Goal: Connect with others: Connect with others

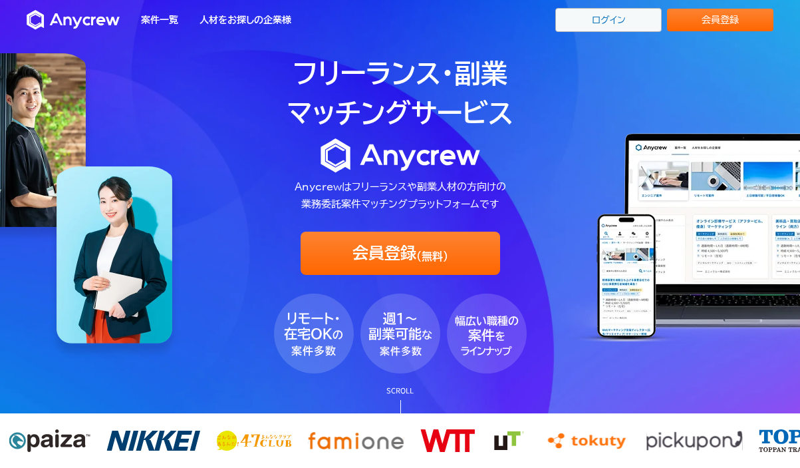
click at [564, 23] on link "ログイン" at bounding box center [608, 20] width 106 height 24
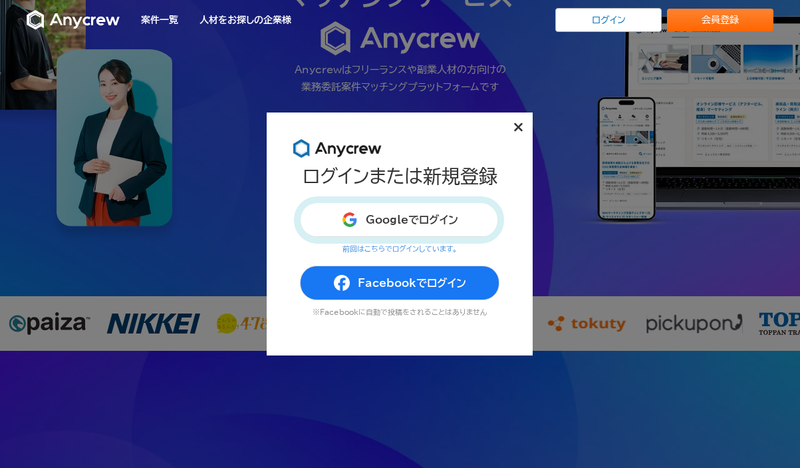
scroll to position [120, 0]
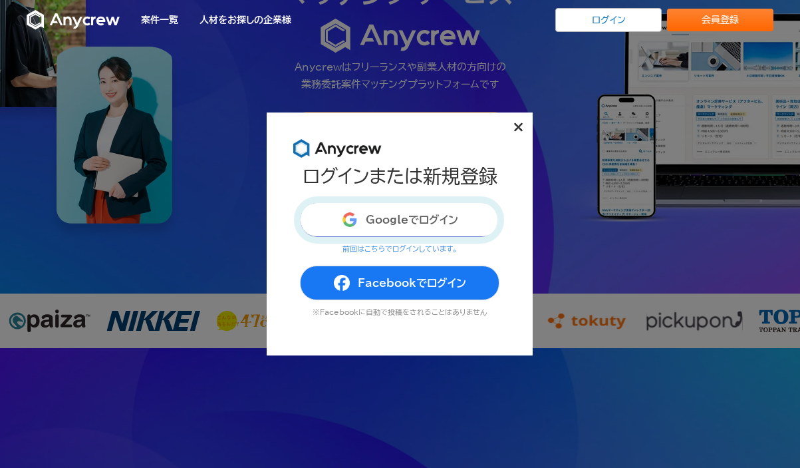
click at [373, 231] on button "Googleでログイン" at bounding box center [400, 219] width 200 height 35
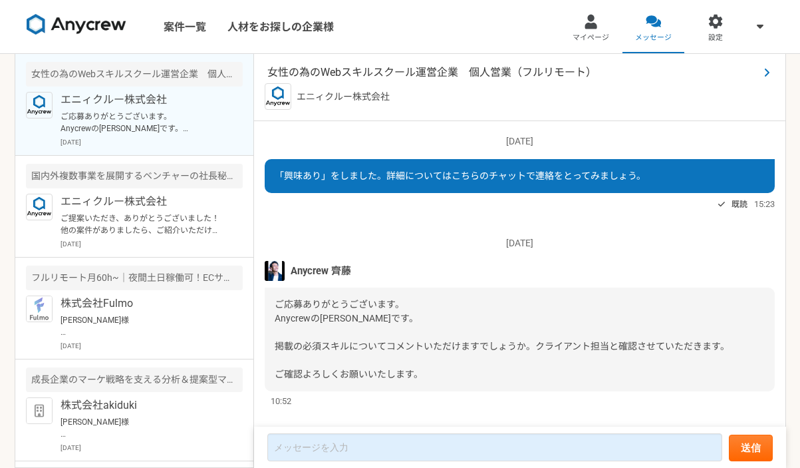
click at [379, 71] on span "女性の為のWebスキルスクール運営企業　個人営業（フルリモート）" at bounding box center [513, 73] width 492 height 16
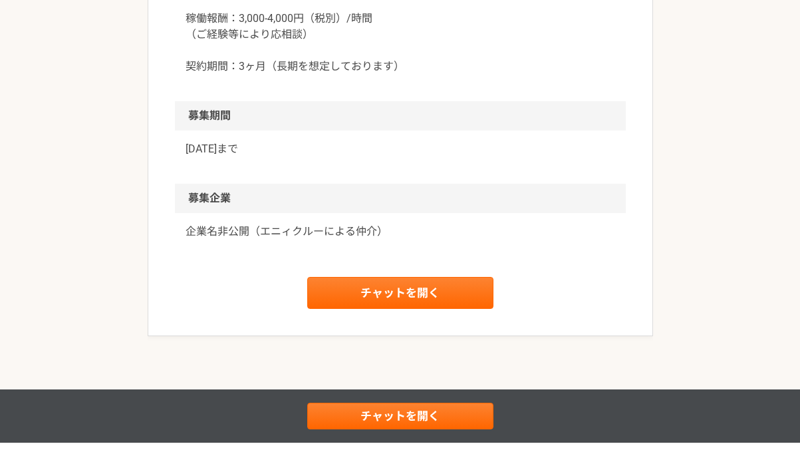
scroll to position [1416, 0]
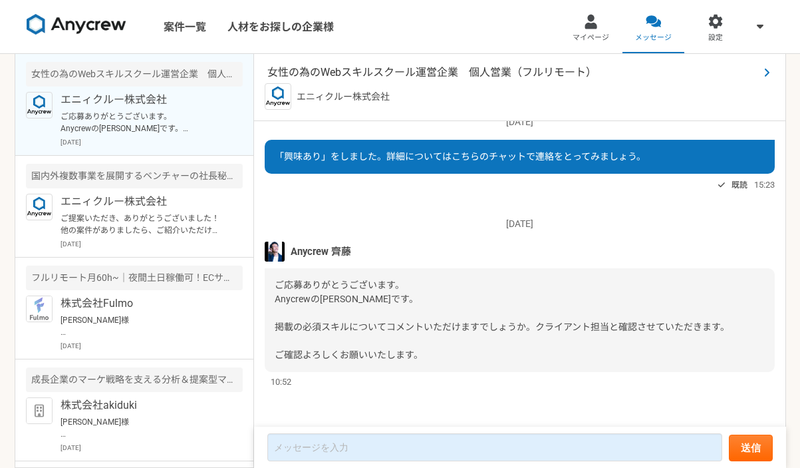
click at [287, 77] on span "女性の為のWebスキルスクール運営企業　個人営業（フルリモート）" at bounding box center [513, 73] width 492 height 16
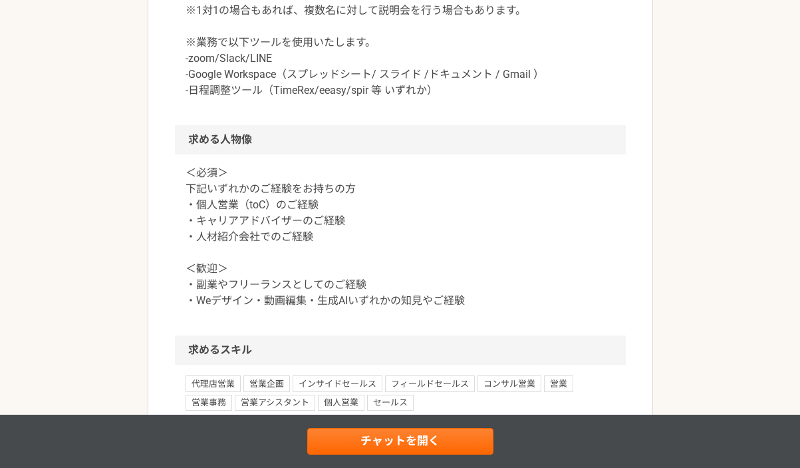
scroll to position [913, 0]
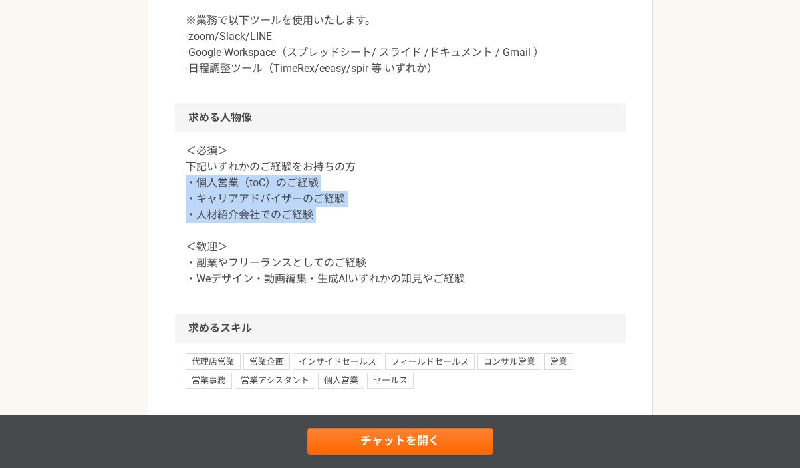
drag, startPoint x: 184, startPoint y: 181, endPoint x: 327, endPoint y: 221, distance: 147.8
click at [327, 221] on div "＜必須＞ 下記いずれかのご経験をお持ちの方 ・個人営業（toC）のご経験 ・キャリアアドバイザーのご経験 ・人材紹介会社でのご経験 ＜歓迎＞ ・副業やフリーラ…" at bounding box center [400, 222] width 451 height 181
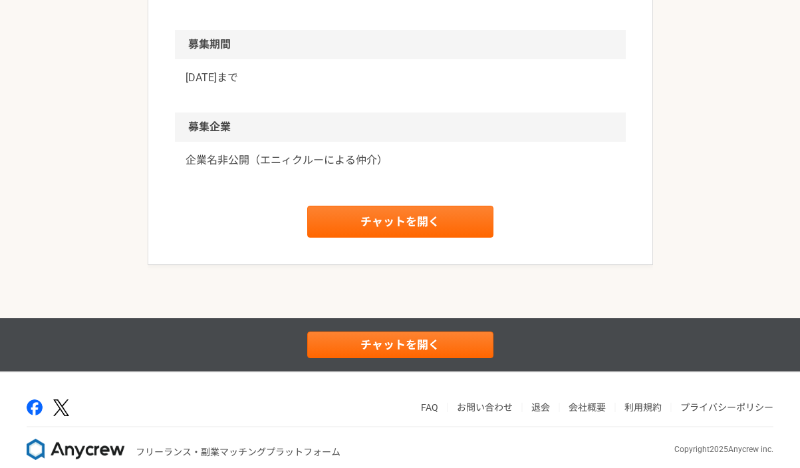
scroll to position [1543, 0]
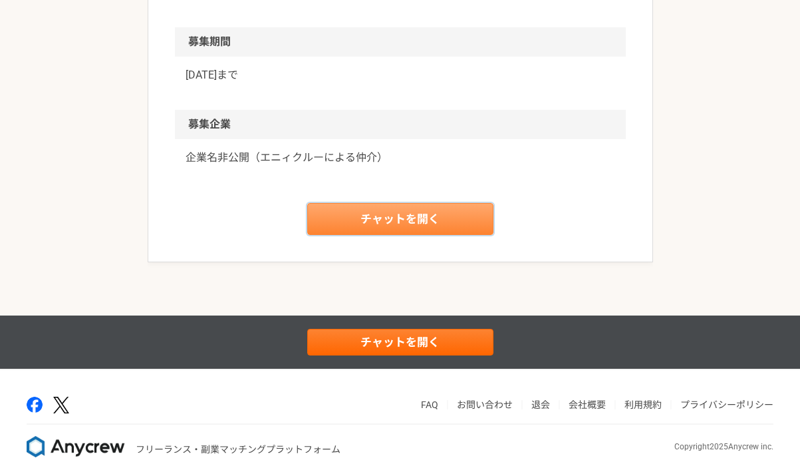
click at [352, 233] on link "チャットを開く" at bounding box center [400, 219] width 186 height 32
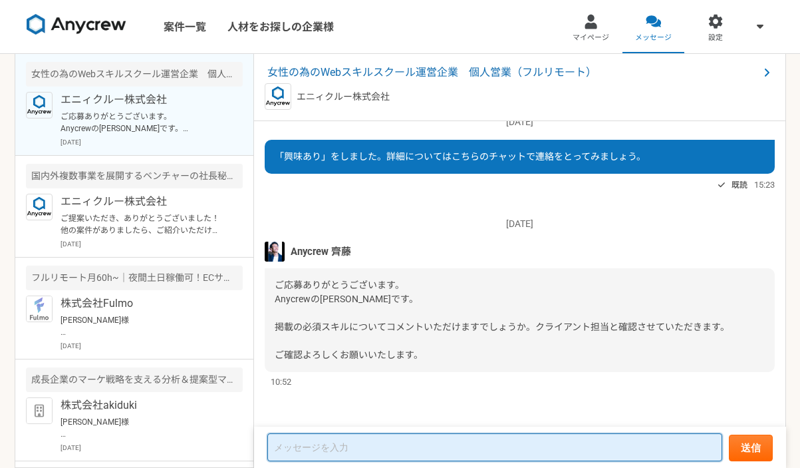
click at [303, 448] on textarea at bounding box center [494, 447] width 455 height 28
type textarea "a"
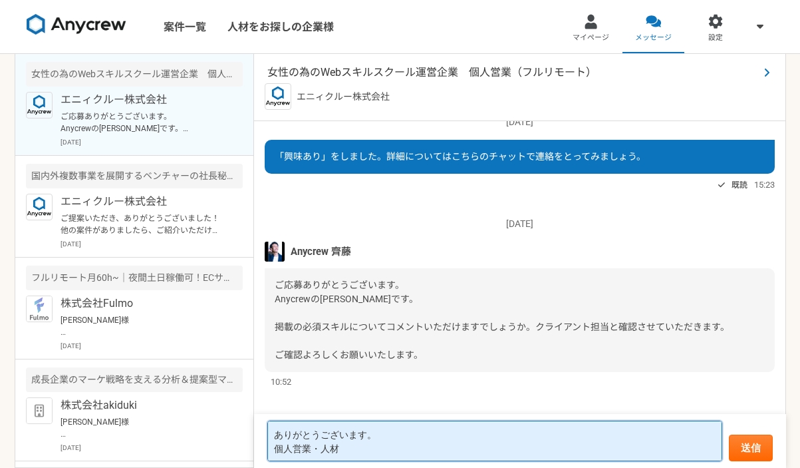
type textarea "ありがとうございます。 個人営業・人材"
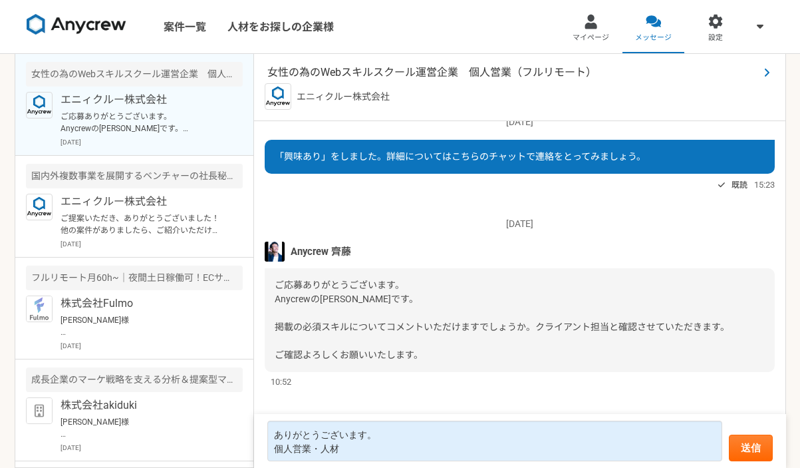
click at [419, 71] on span "女性の為のWebスキルスクール運営企業　個人営業（フルリモート）" at bounding box center [513, 73] width 492 height 16
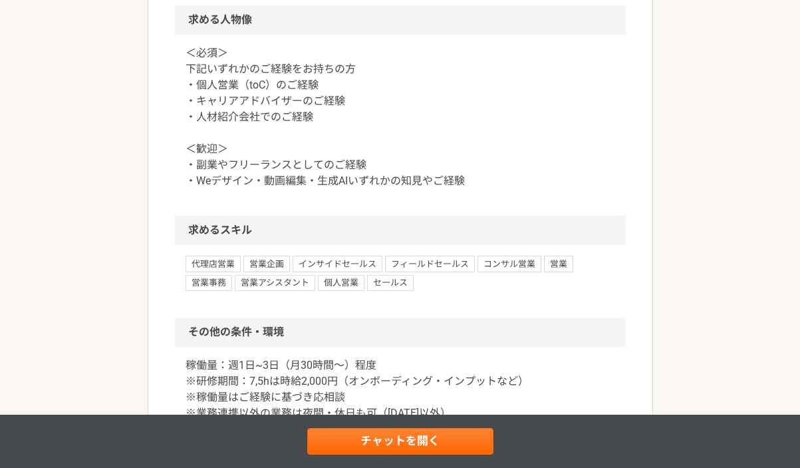
scroll to position [1013, 0]
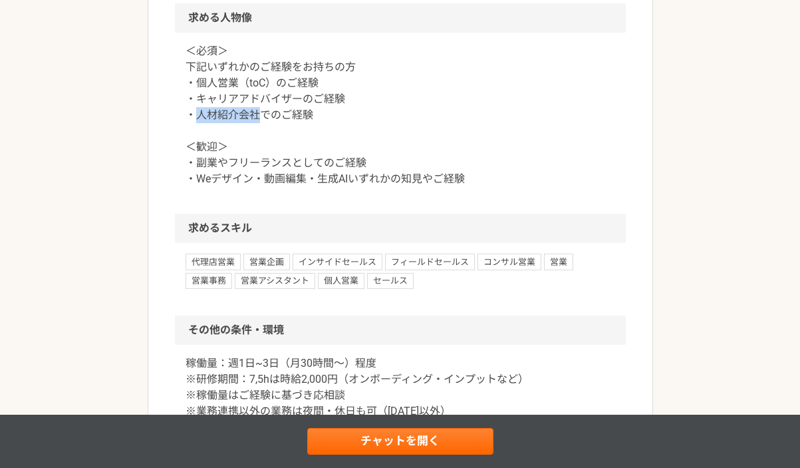
drag, startPoint x: 199, startPoint y: 116, endPoint x: 263, endPoint y: 115, distance: 64.5
click at [263, 115] on p "＜必須＞ 下記いずれかのご経験をお持ちの方 ・個人営業（toC）のご経験 ・キャリアアドバイザーのご経験 ・人材紹介会社でのご経験 ＜歓迎＞ ・副業やフリーラ…" at bounding box center [401, 115] width 430 height 144
copy p "人材紹介会社"
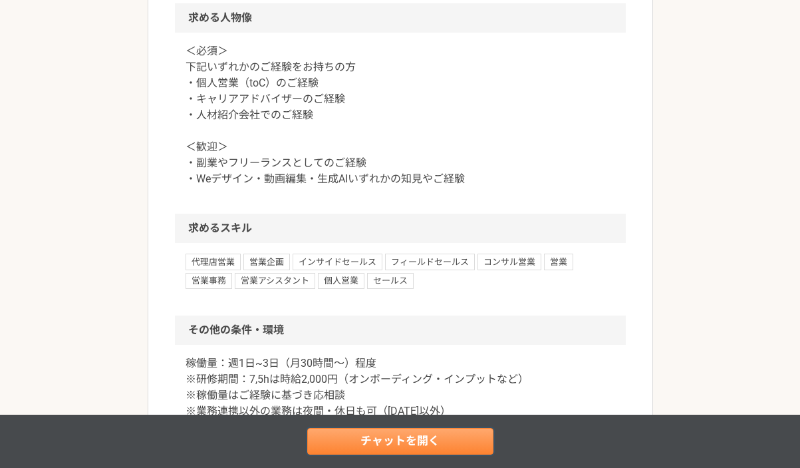
click at [385, 452] on link "チャットを開く" at bounding box center [400, 441] width 186 height 27
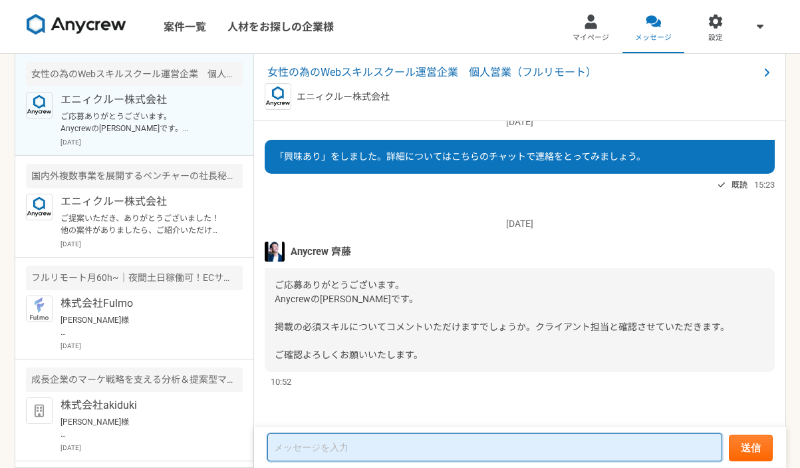
click at [388, 443] on textarea at bounding box center [494, 447] width 455 height 28
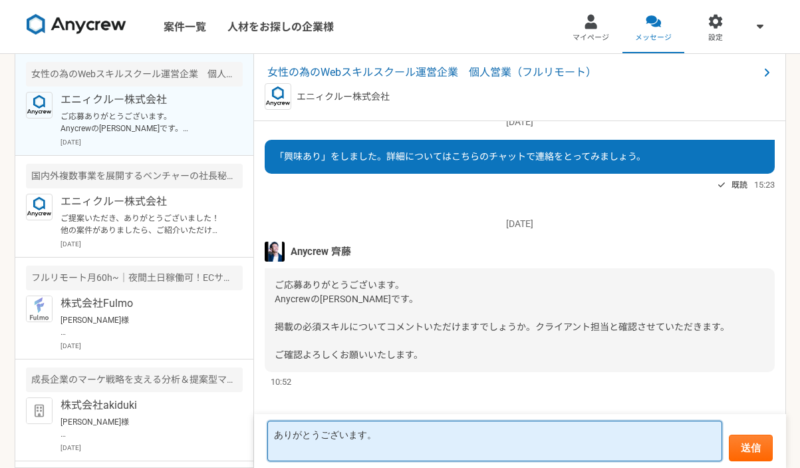
paste textarea "人材紹介会社"
click at [428, 452] on textarea "ありがとうございます。 個人営業兼人材紹介会社になりますが、IT人材の紹介営業を行っています。" at bounding box center [494, 440] width 455 height 41
click at [614, 452] on textarea "ありがとうございます。 個人営業兼人材紹介会社になりますが、副業としてIT人材の紹介営業を行っています。" at bounding box center [494, 440] width 455 height 41
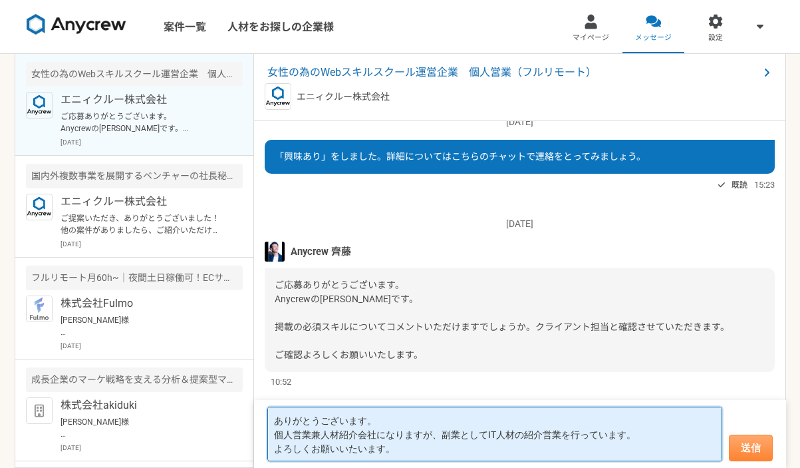
type textarea "ありがとうございます。 個人営業兼人材紹介会社になりますが、副業としてIT人材の紹介営業を行っています。 よろしくお願いいたいます。"
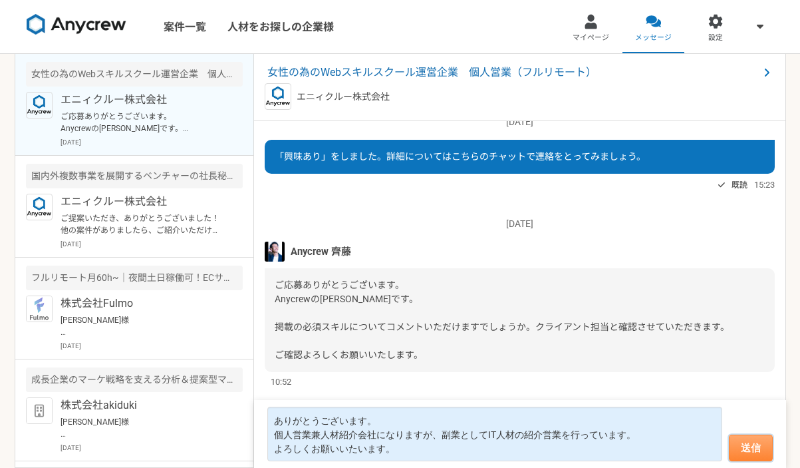
click at [766, 443] on button "送信" at bounding box center [751, 447] width 44 height 27
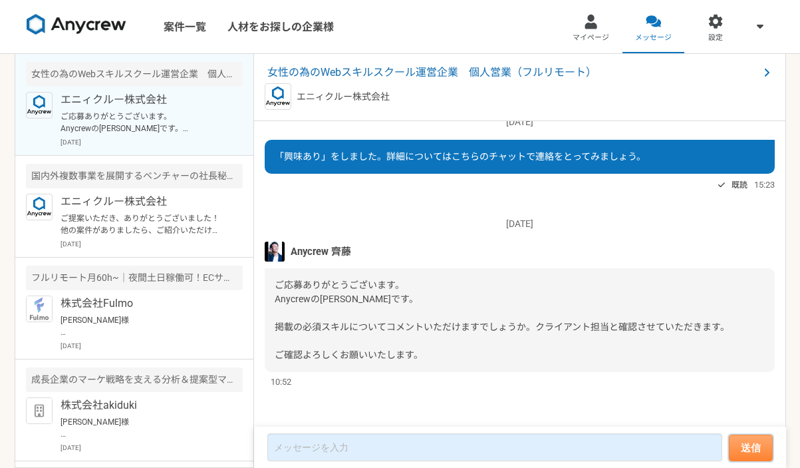
scroll to position [107, 0]
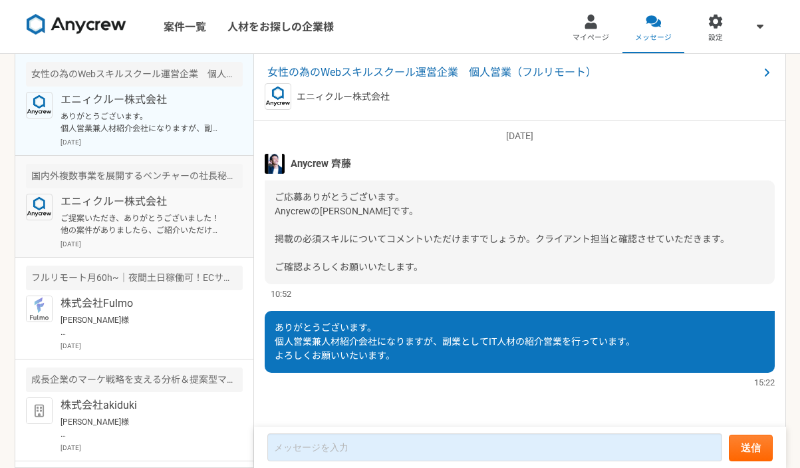
click at [206, 241] on p "[DATE]" at bounding box center [152, 244] width 182 height 10
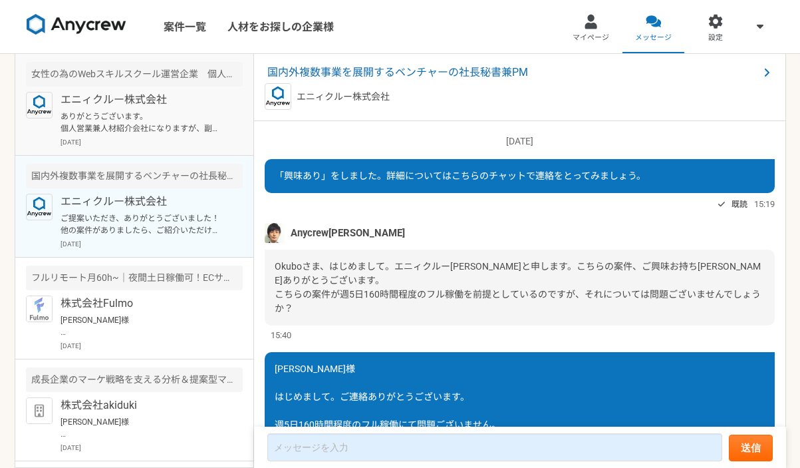
scroll to position [968, 0]
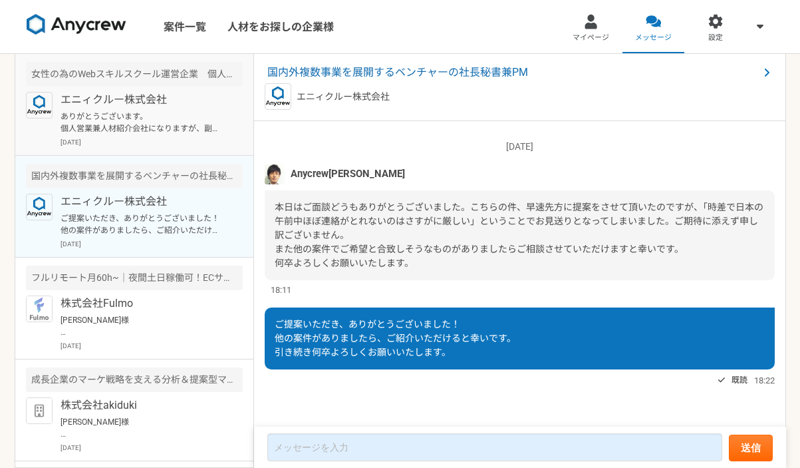
click at [140, 112] on p "ありがとうございます。 個人営業兼人材紹介会社になりますが、副業としてIT人材の紹介営業を行っています。 よろしくお願いいたいます。" at bounding box center [143, 122] width 164 height 24
